Goal: Check status: Check status

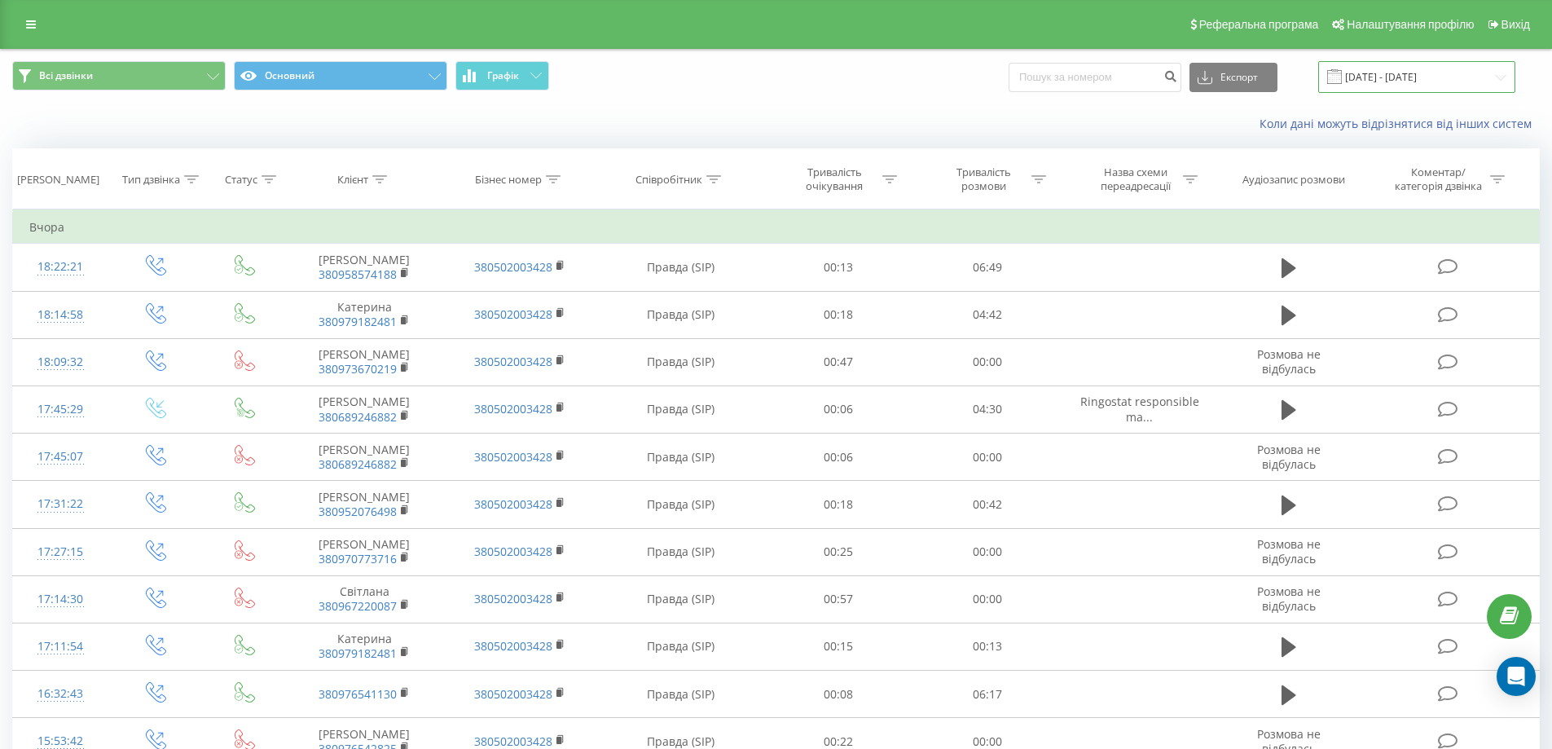
click at [1375, 77] on input "19.08.2025 - 19.08.2025" at bounding box center [1416, 77] width 197 height 32
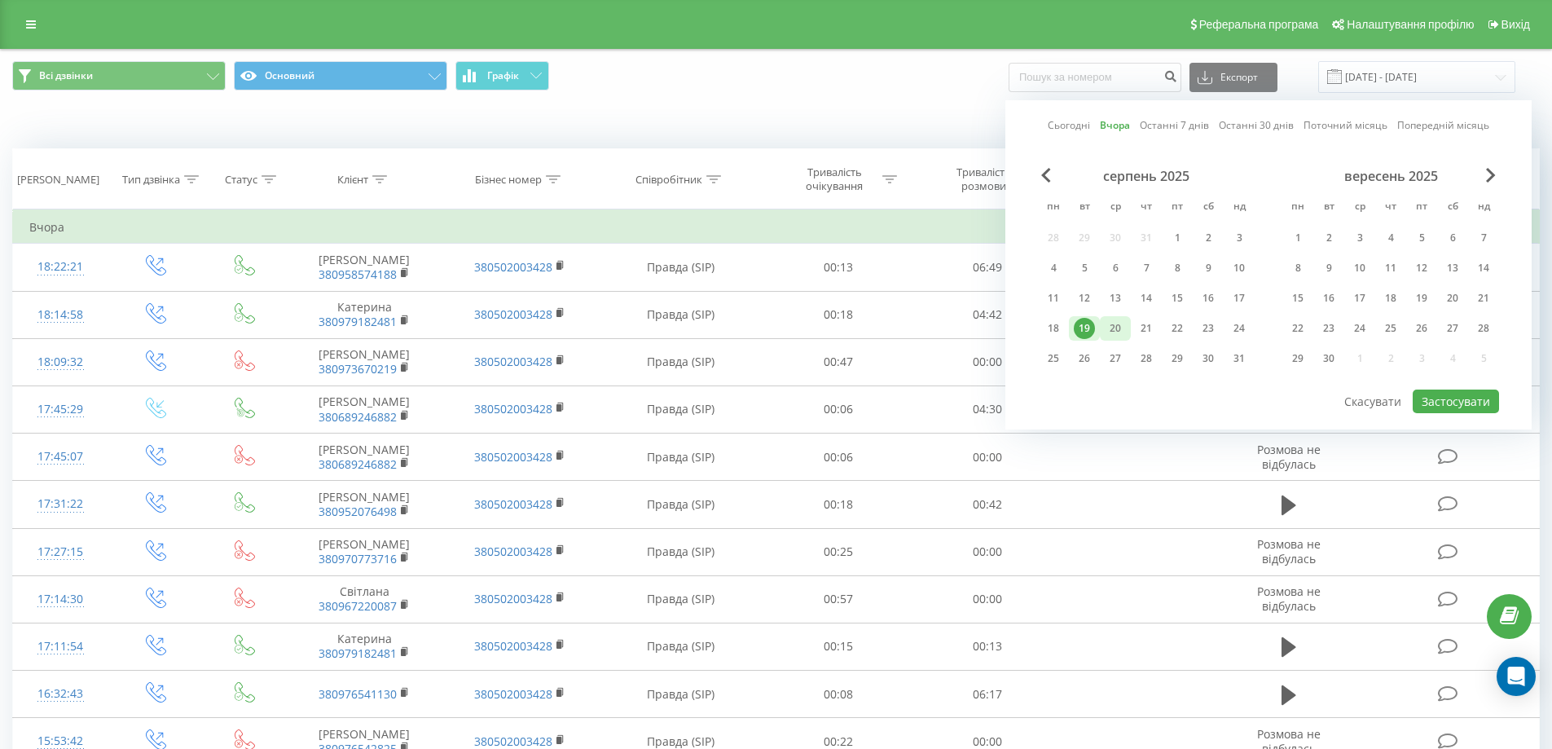
click at [1114, 336] on div "20" at bounding box center [1115, 328] width 21 height 21
click at [1434, 398] on button "Застосувати" at bounding box center [1456, 401] width 86 height 24
type input "[DATE] - [DATE]"
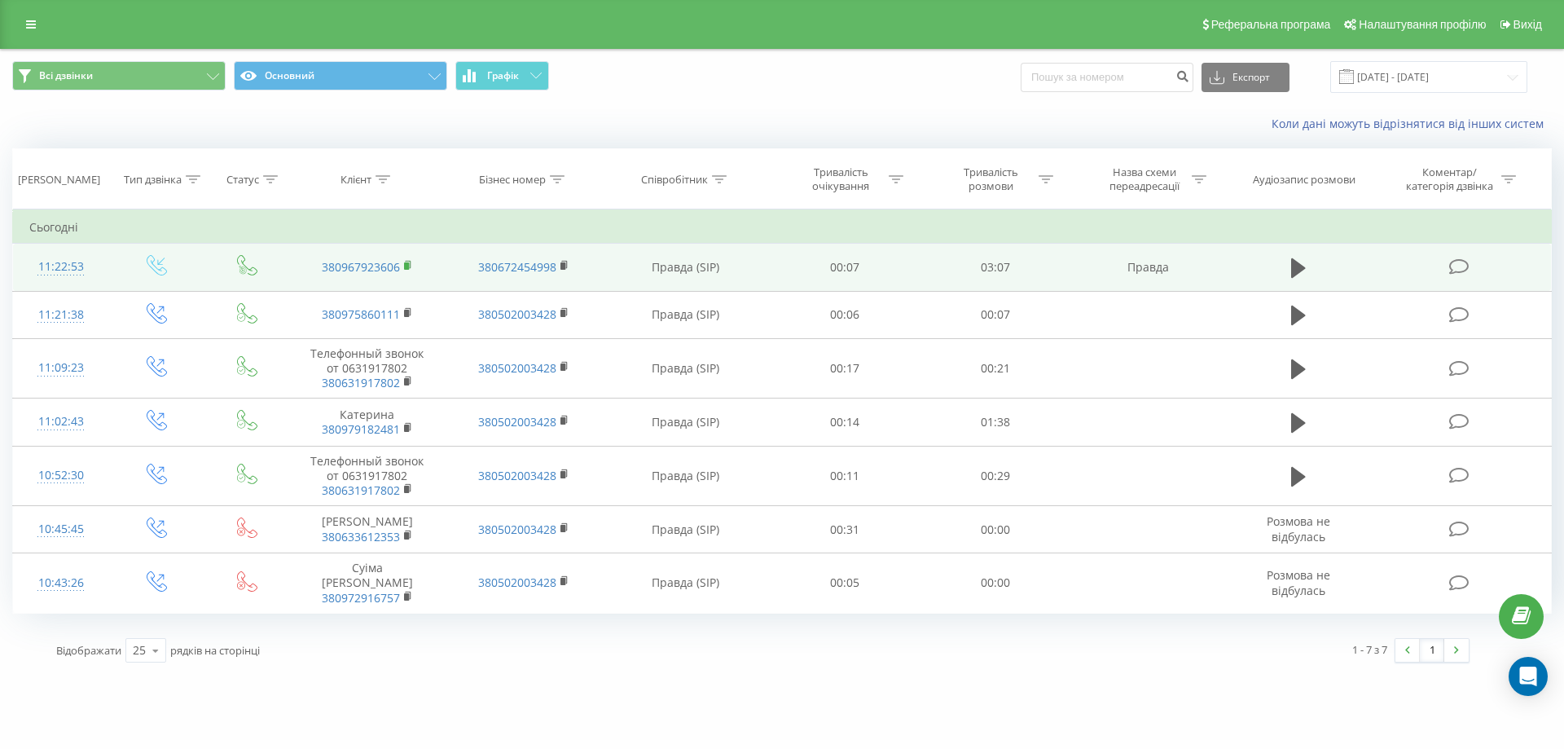
click at [405, 267] on rect at bounding box center [406, 265] width 5 height 7
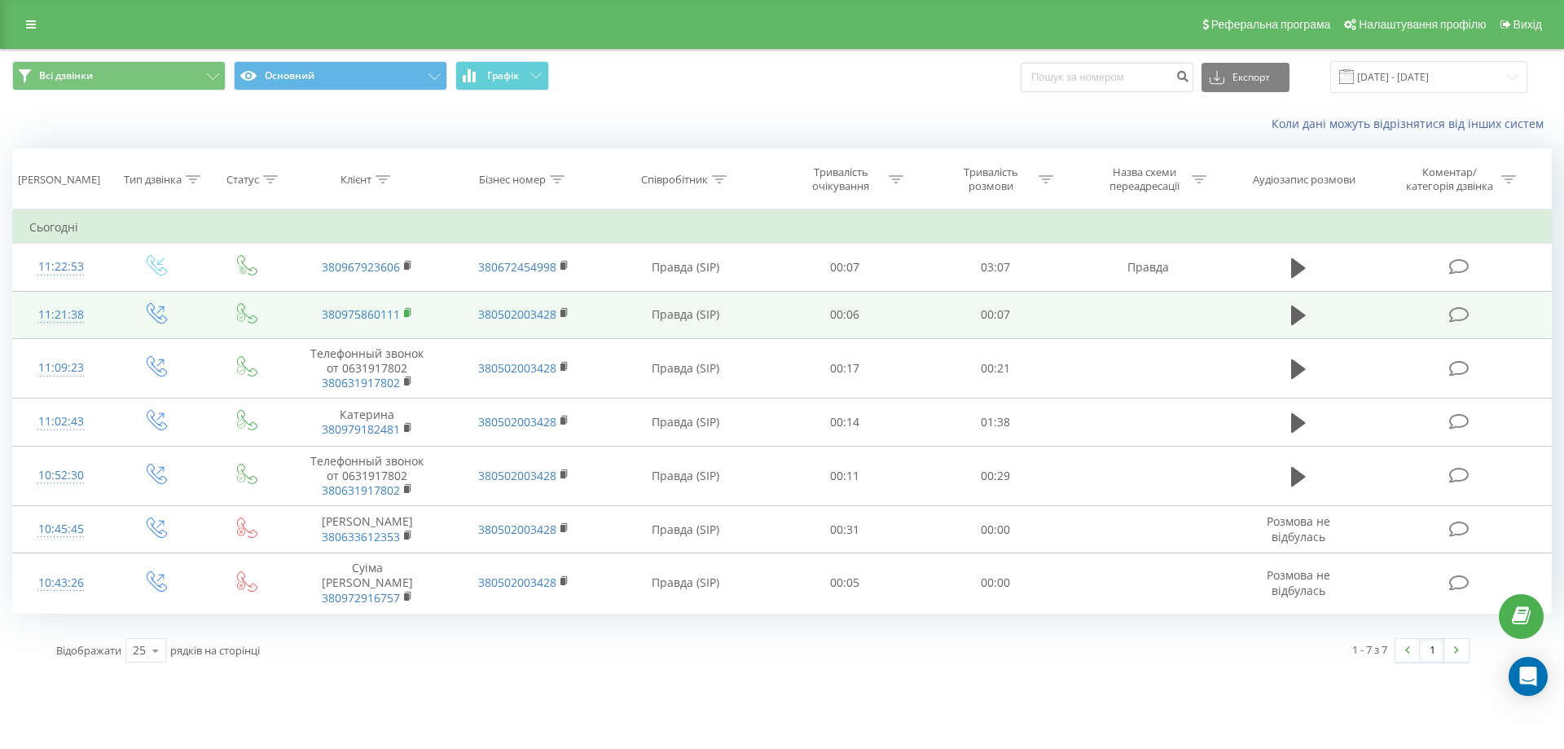
click at [405, 314] on rect at bounding box center [406, 313] width 5 height 7
